Goal: Navigation & Orientation: Find specific page/section

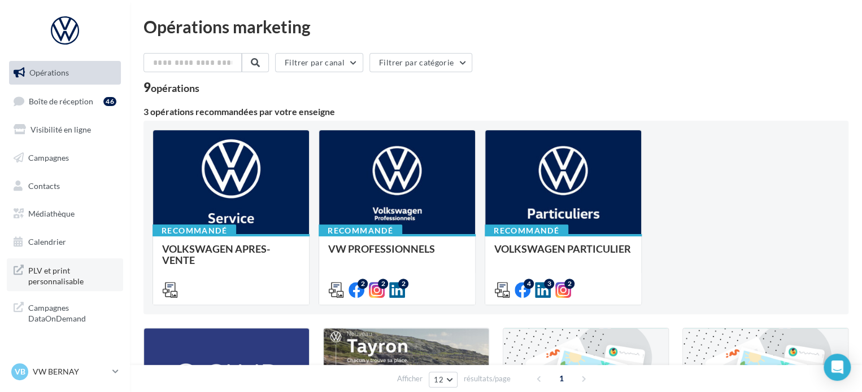
click at [55, 282] on span "PLV et print personnalisable" at bounding box center [72, 275] width 88 height 24
click at [68, 215] on span "Médiathèque" at bounding box center [51, 214] width 46 height 10
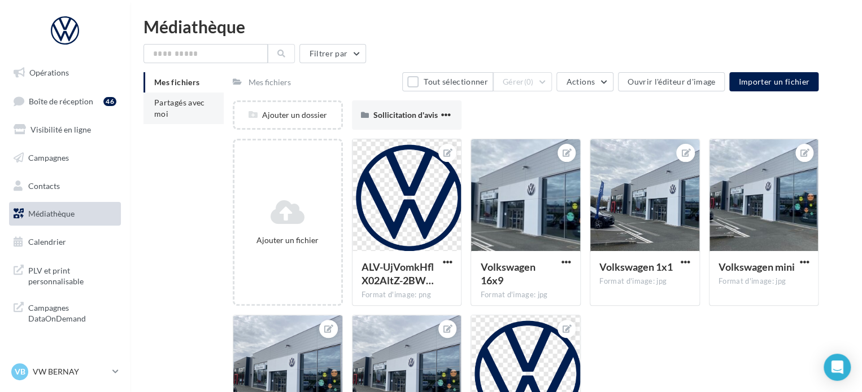
click at [184, 110] on li "Partagés avec moi" at bounding box center [183, 109] width 80 height 32
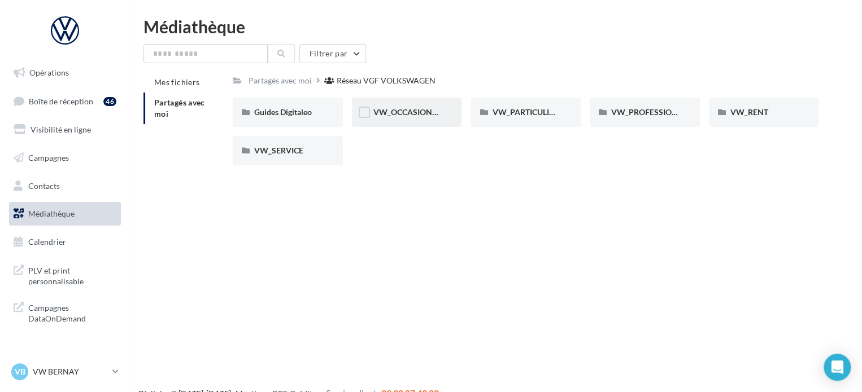
click at [424, 119] on div "VW_OCCASIONS_GARANTIES" at bounding box center [407, 112] width 110 height 29
click at [534, 117] on span "VW_PARTICULIERS" at bounding box center [527, 112] width 71 height 10
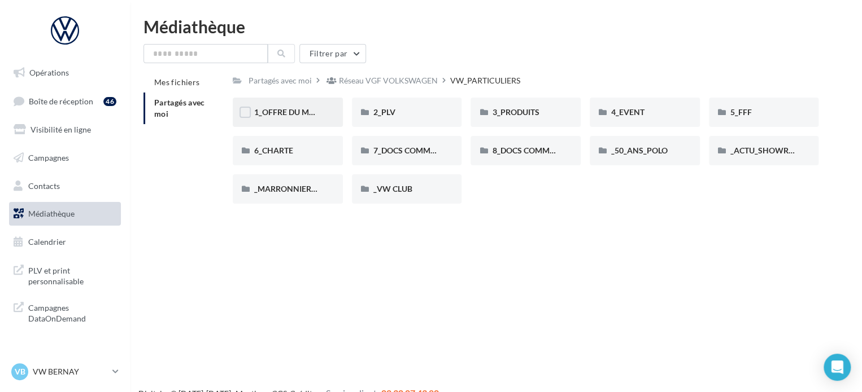
click at [318, 104] on div "1_OFFRE DU MOIS" at bounding box center [288, 112] width 110 height 29
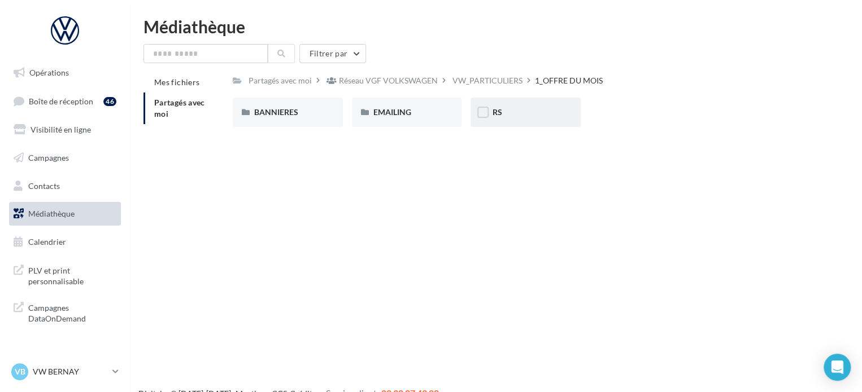
click at [499, 112] on span "RS" at bounding box center [497, 112] width 10 height 10
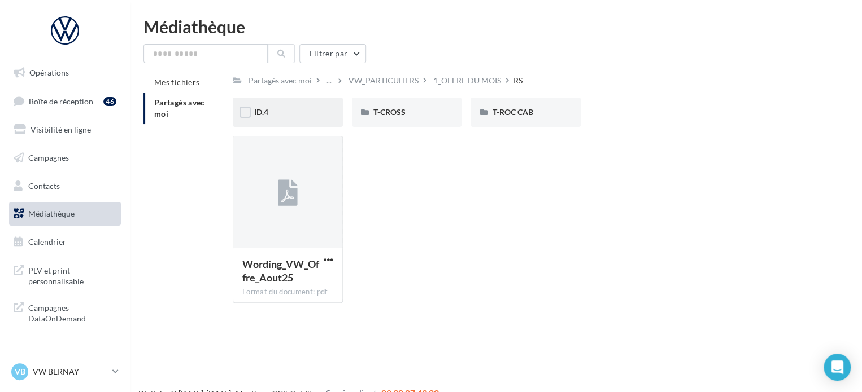
click at [269, 120] on div "ID.4" at bounding box center [288, 112] width 110 height 29
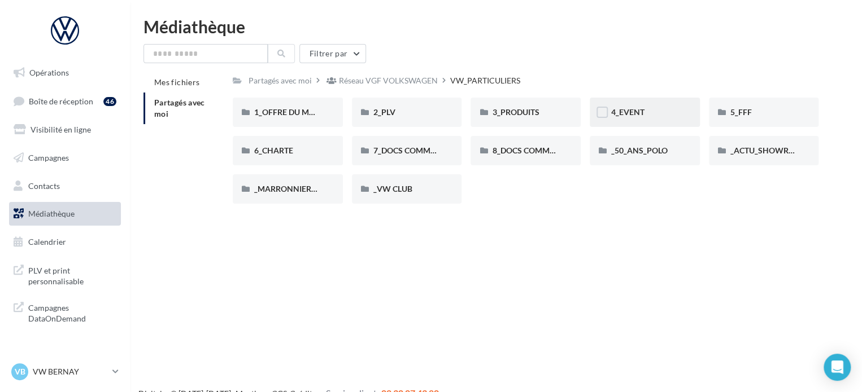
click at [669, 112] on div "4_EVENT" at bounding box center [644, 112] width 67 height 11
click at [278, 192] on span "_MARRONNIERS_25" at bounding box center [291, 189] width 74 height 10
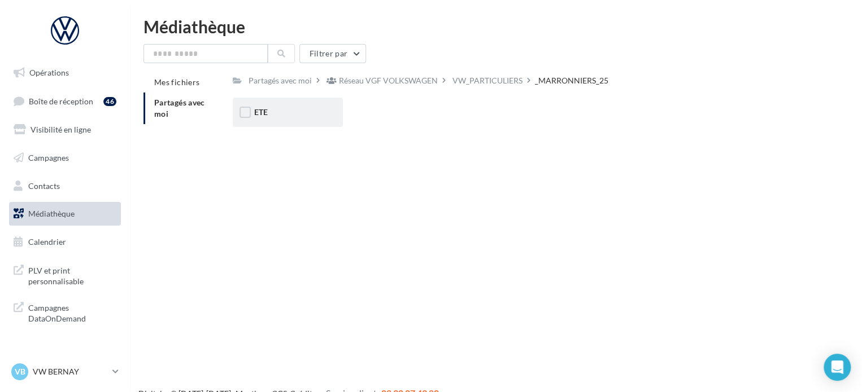
click at [296, 115] on div "ETE" at bounding box center [287, 112] width 67 height 11
